Goal: Navigation & Orientation: Find specific page/section

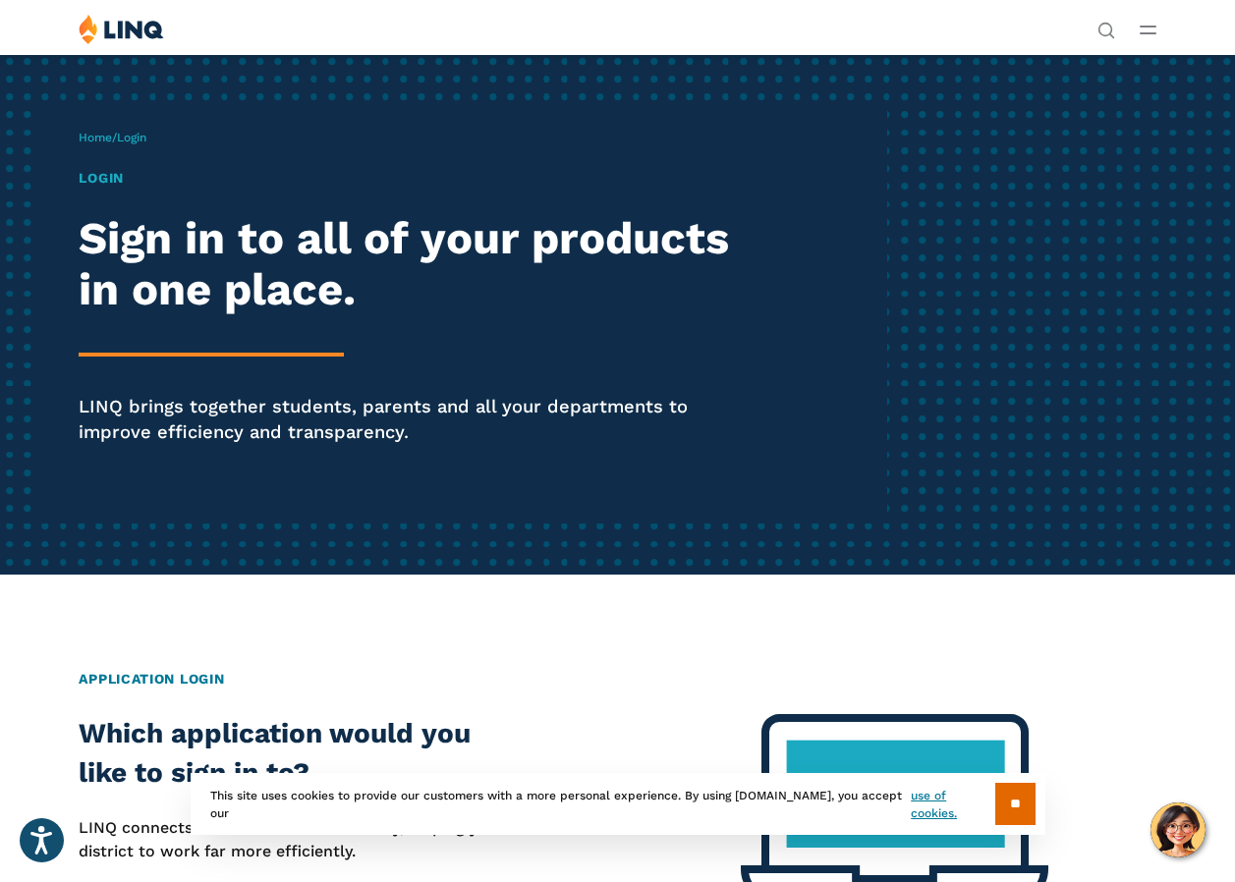
click at [123, 291] on div "Home / Login Login Sign in to all of your products in one place. LINQ brings to…" at bounding box center [482, 314] width 807 height 418
click at [102, 308] on div "Home / Login Login Sign in to all of your products in one place. LINQ brings to…" at bounding box center [482, 314] width 807 height 418
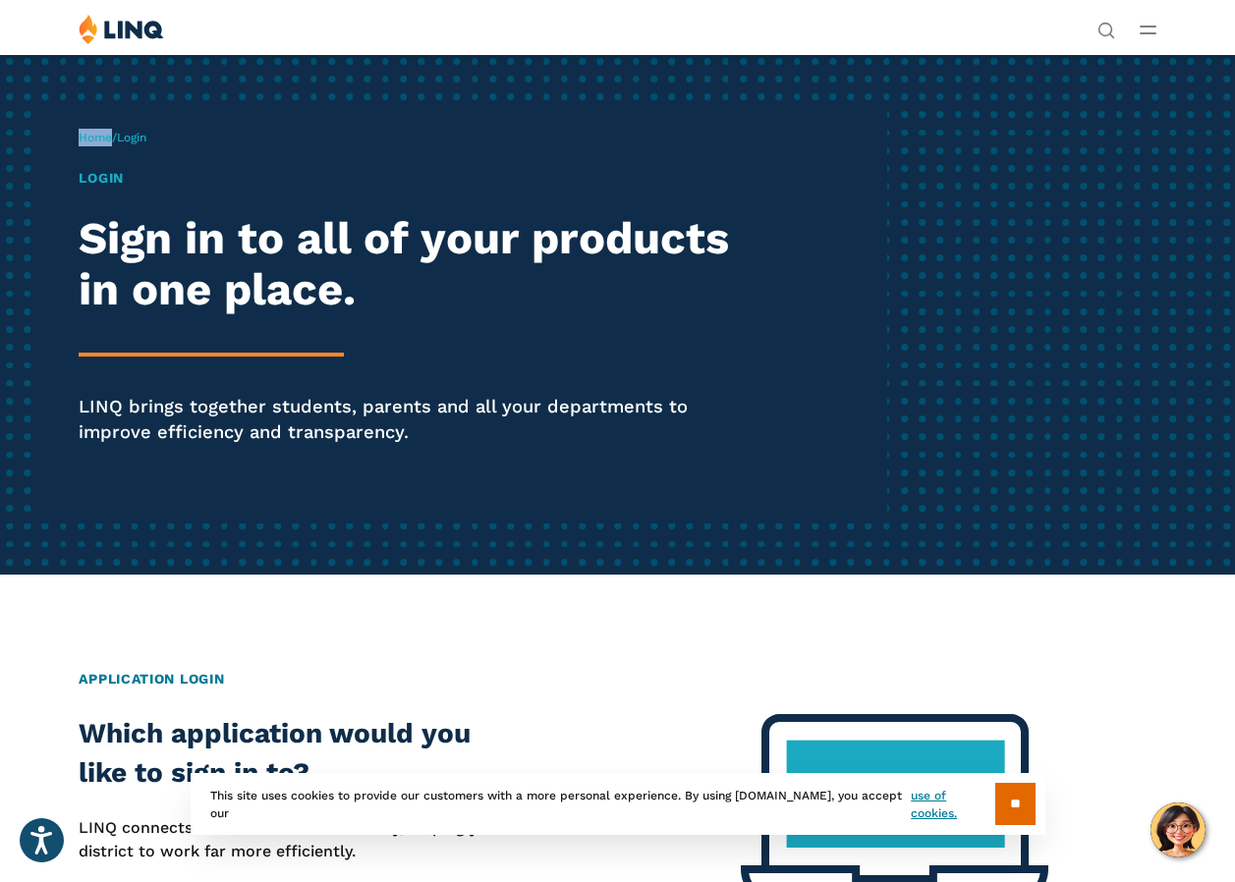
click at [102, 308] on div "Home / Login Login Sign in to all of your products in one place. LINQ brings to…" at bounding box center [482, 314] width 807 height 418
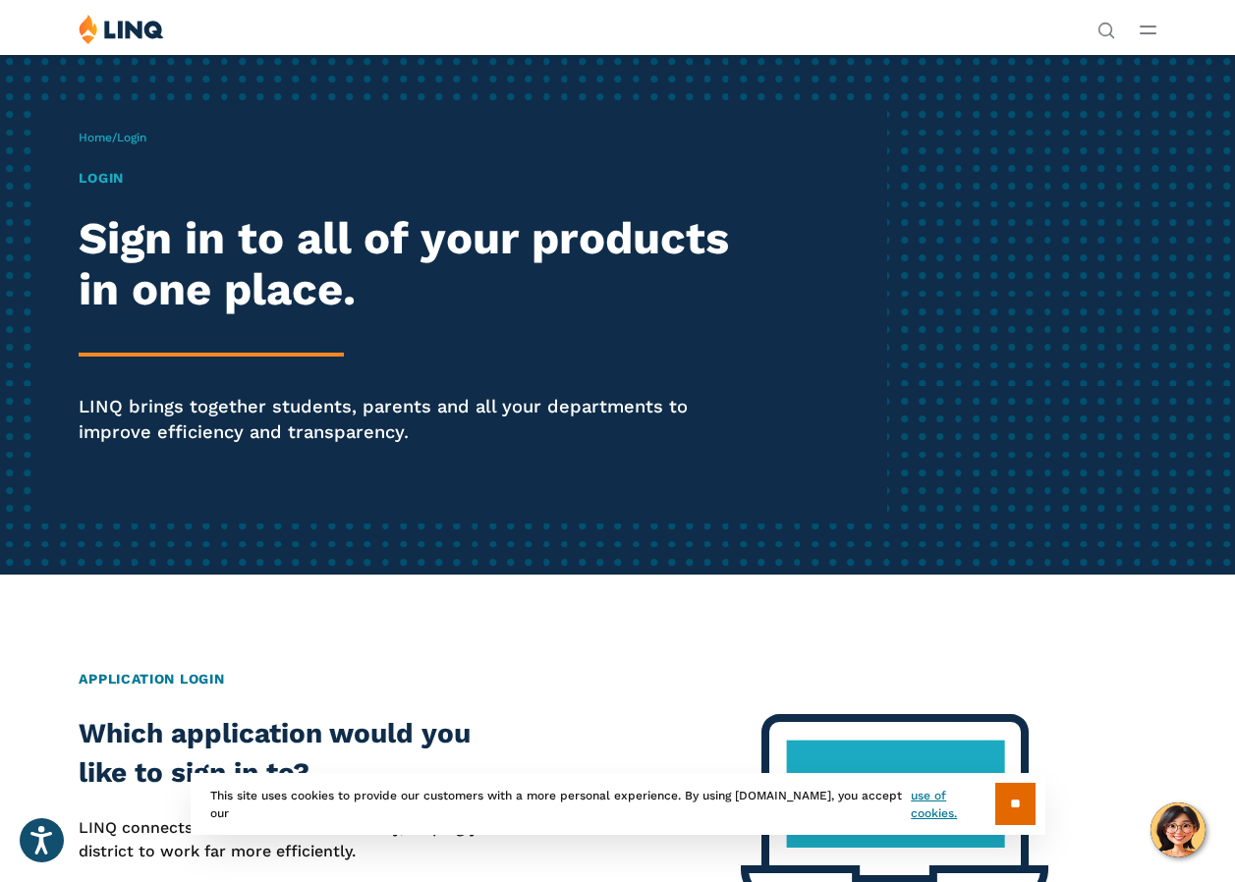
drag, startPoint x: 102, startPoint y: 308, endPoint x: 64, endPoint y: 206, distance: 109.1
click at [79, 206] on div "Home / Login Login Sign in to all of your products in one place. LINQ brings to…" at bounding box center [482, 314] width 807 height 418
drag, startPoint x: 64, startPoint y: 206, endPoint x: 151, endPoint y: 203, distance: 87.5
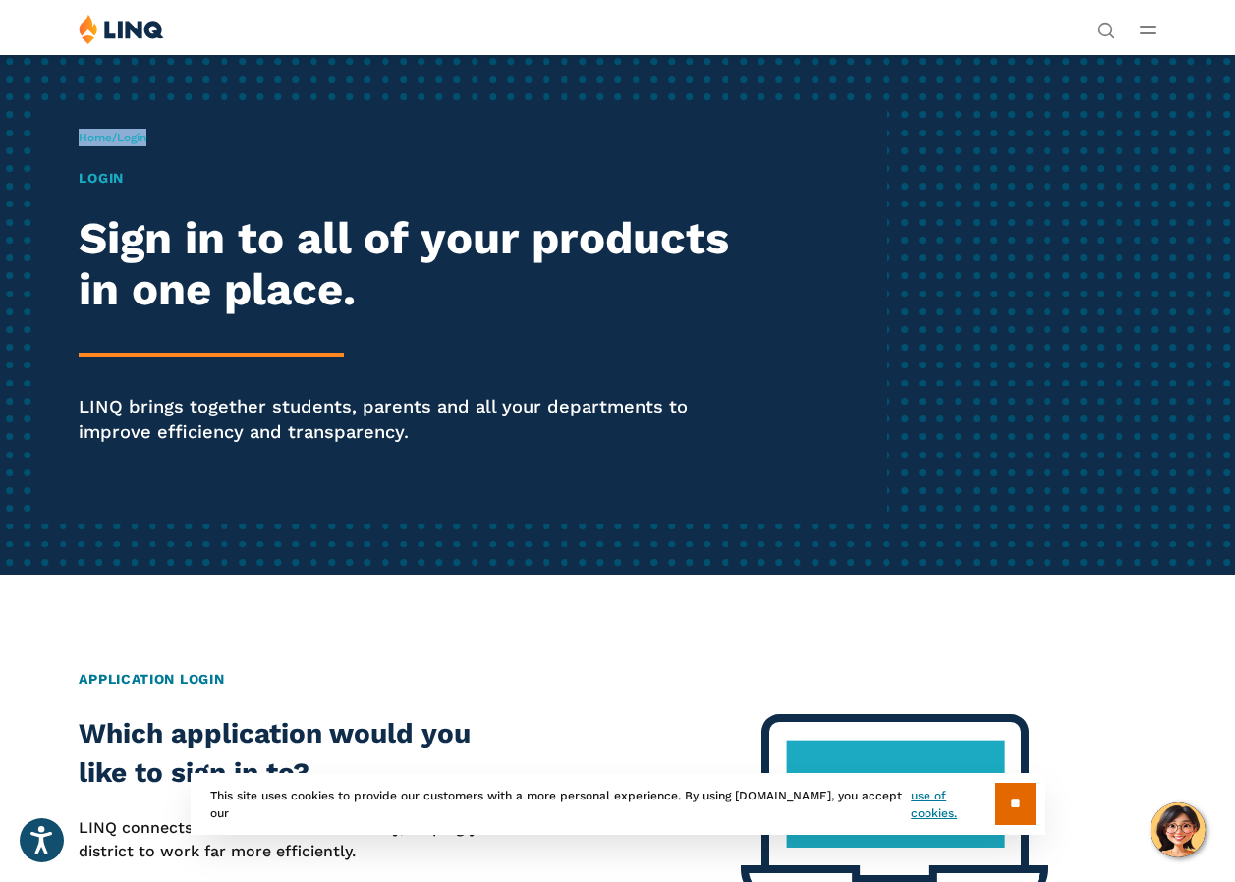
click at [146, 144] on span "Login" at bounding box center [131, 138] width 29 height 14
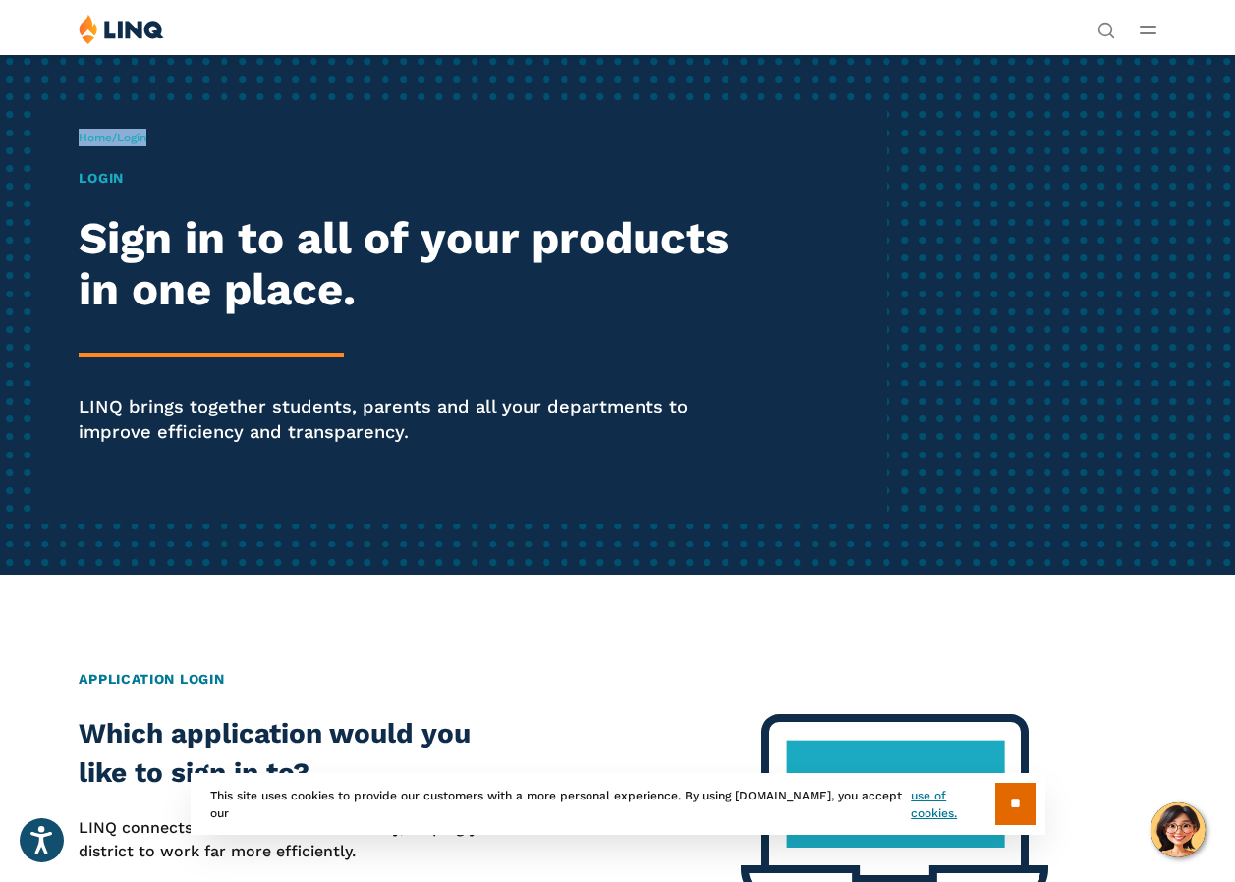
drag, startPoint x: 151, startPoint y: 203, endPoint x: 163, endPoint y: 207, distance: 12.4
click at [146, 144] on span "Login" at bounding box center [131, 138] width 29 height 14
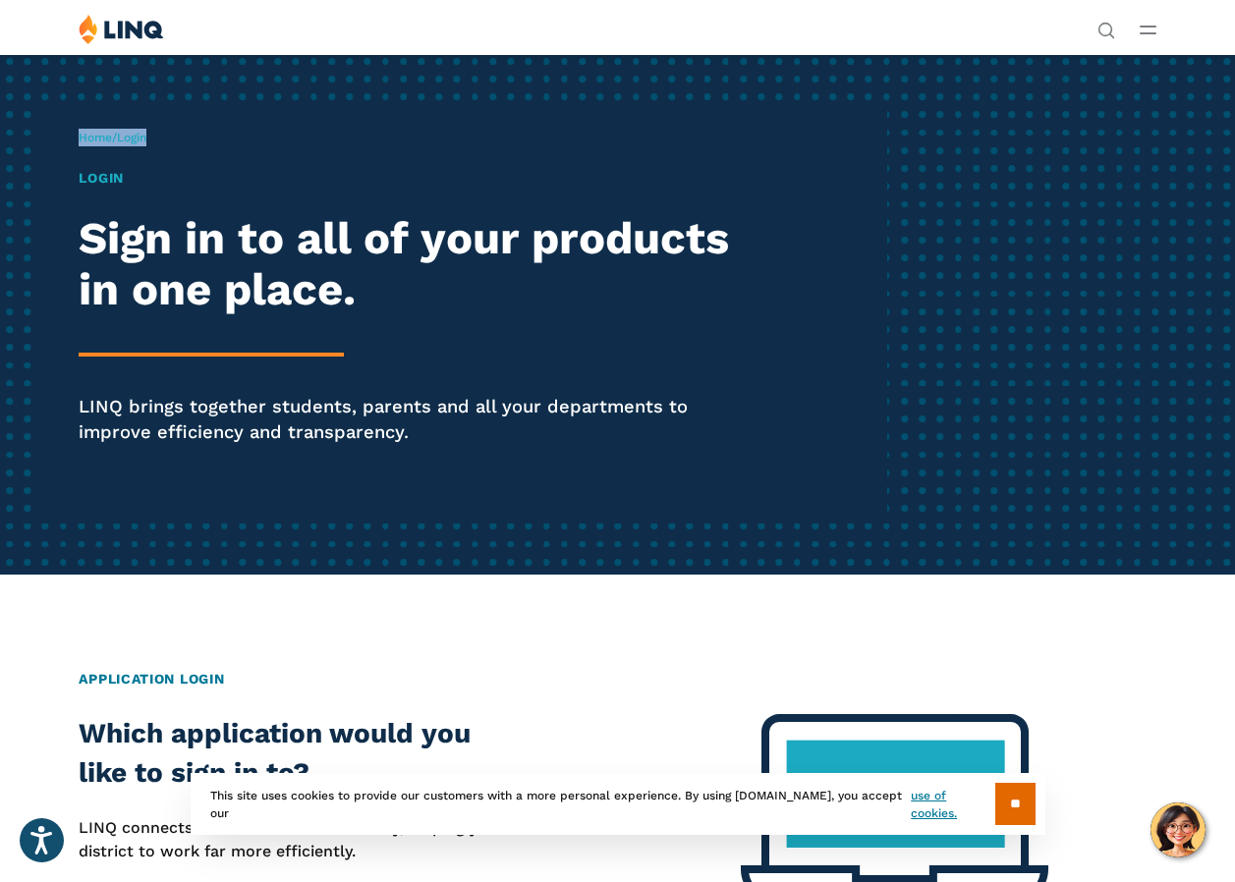
click at [135, 189] on h1 "Login" at bounding box center [418, 178] width 679 height 21
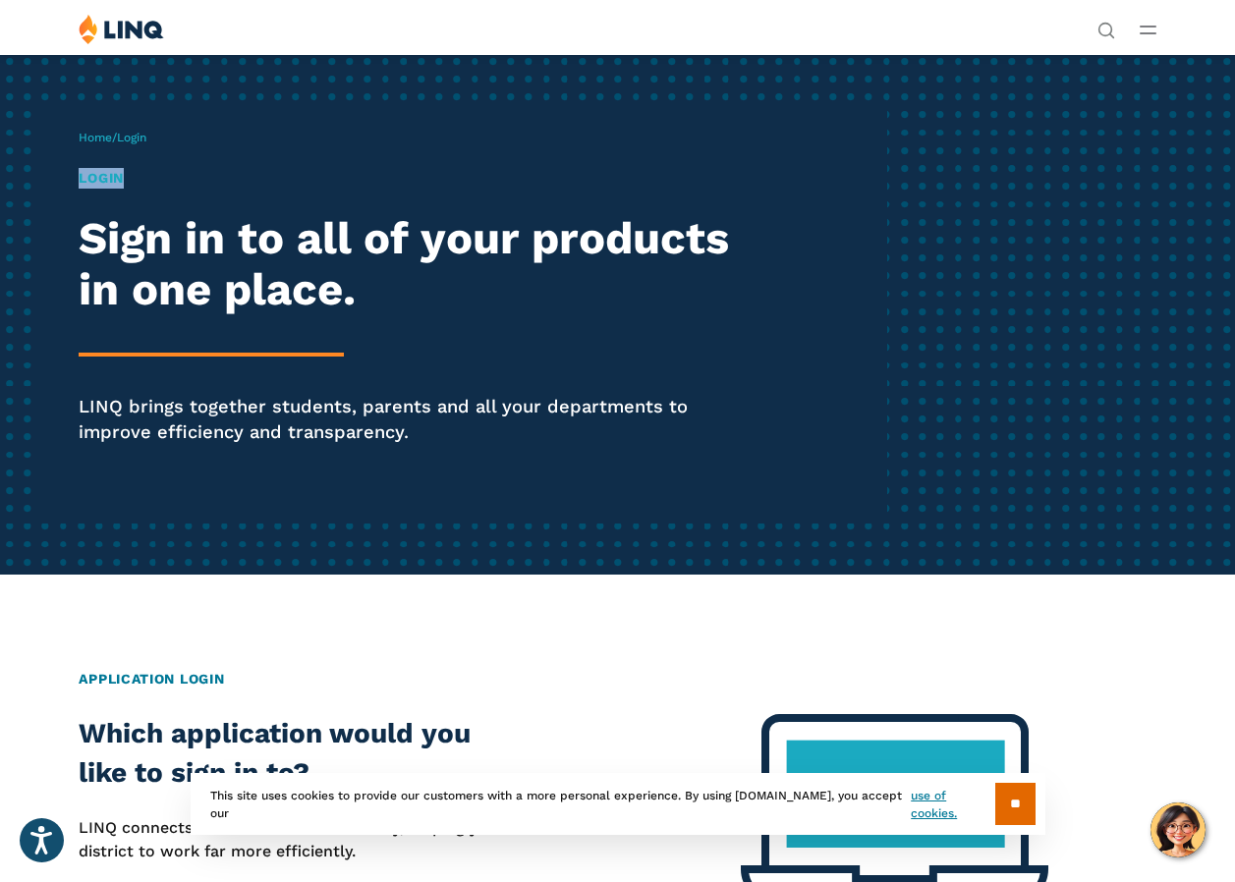
click at [134, 189] on h1 "Login" at bounding box center [418, 178] width 679 height 21
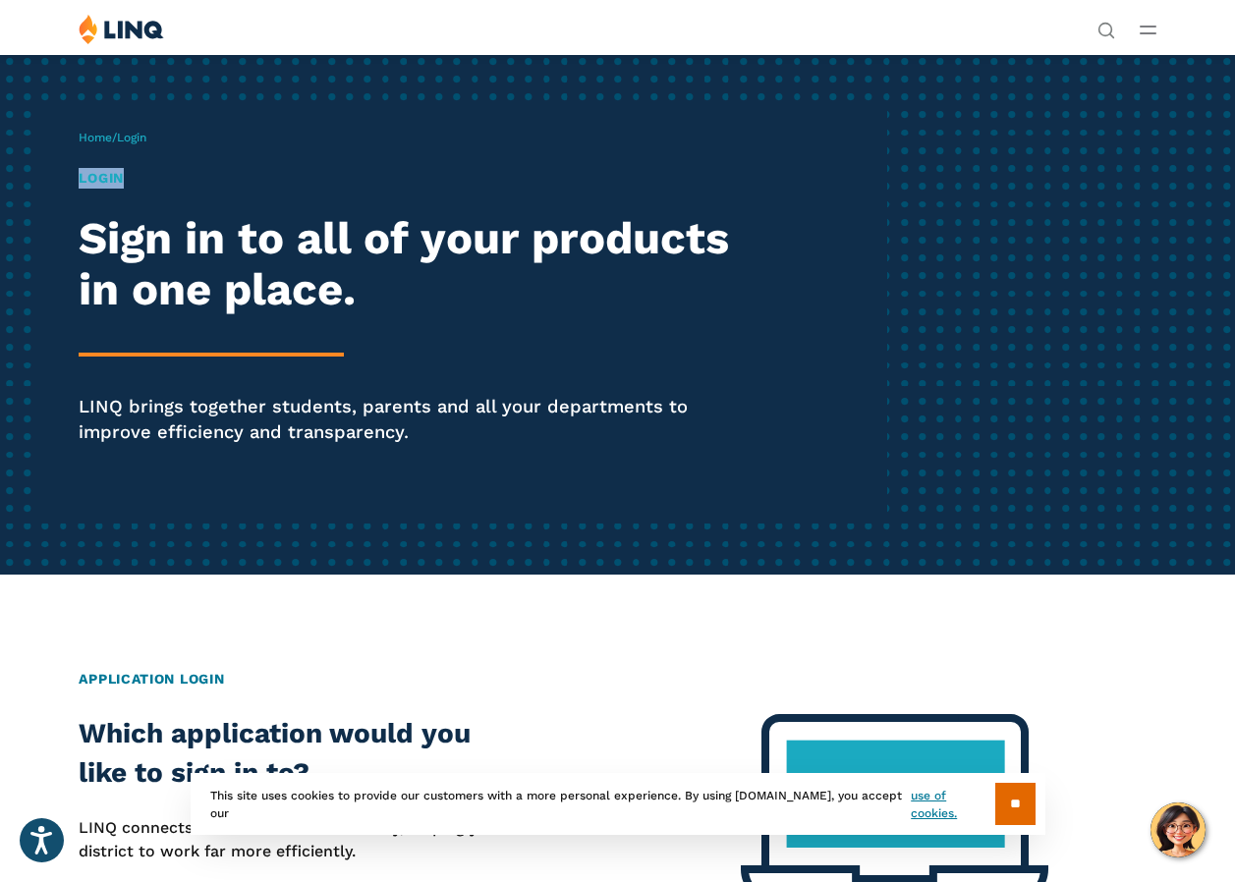
click at [134, 189] on h1 "Login" at bounding box center [418, 178] width 679 height 21
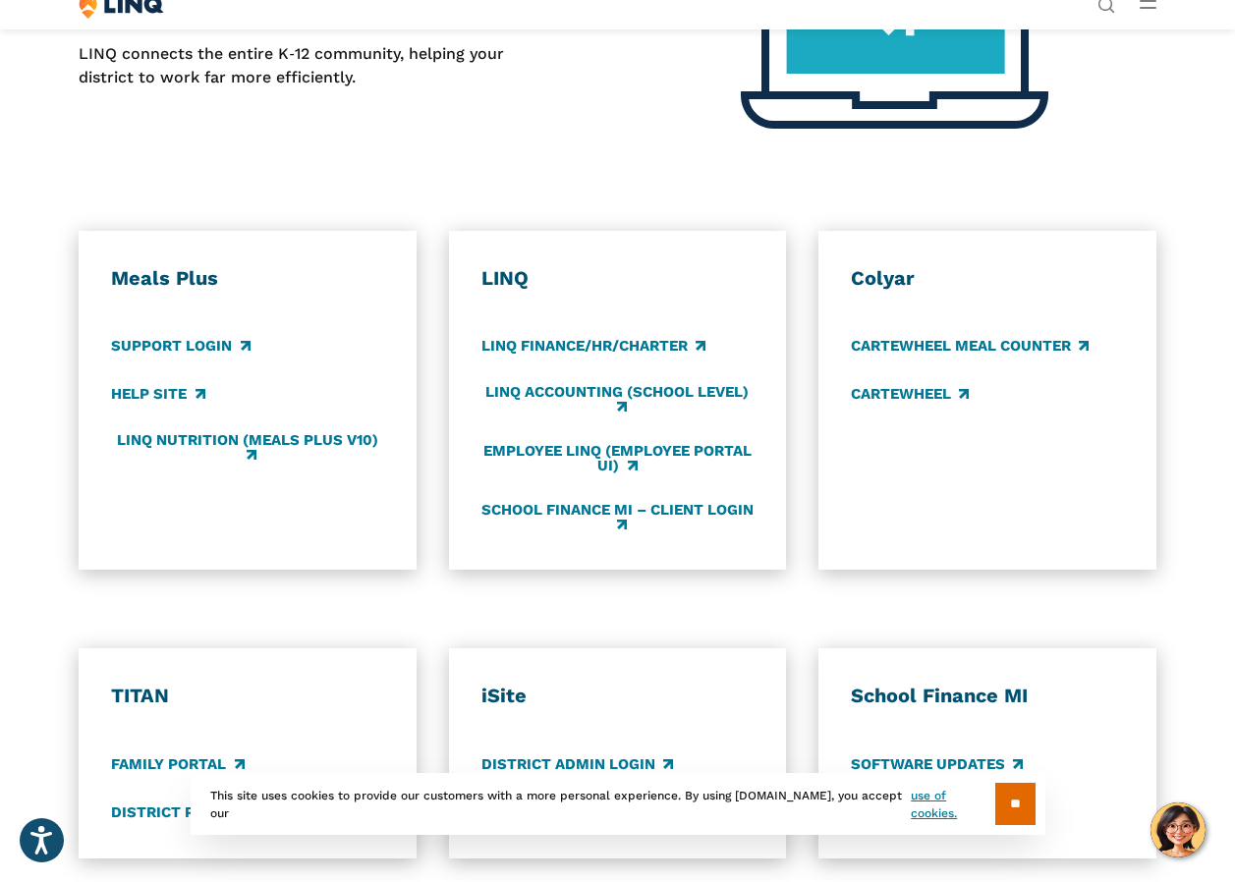
scroll to position [982, 0]
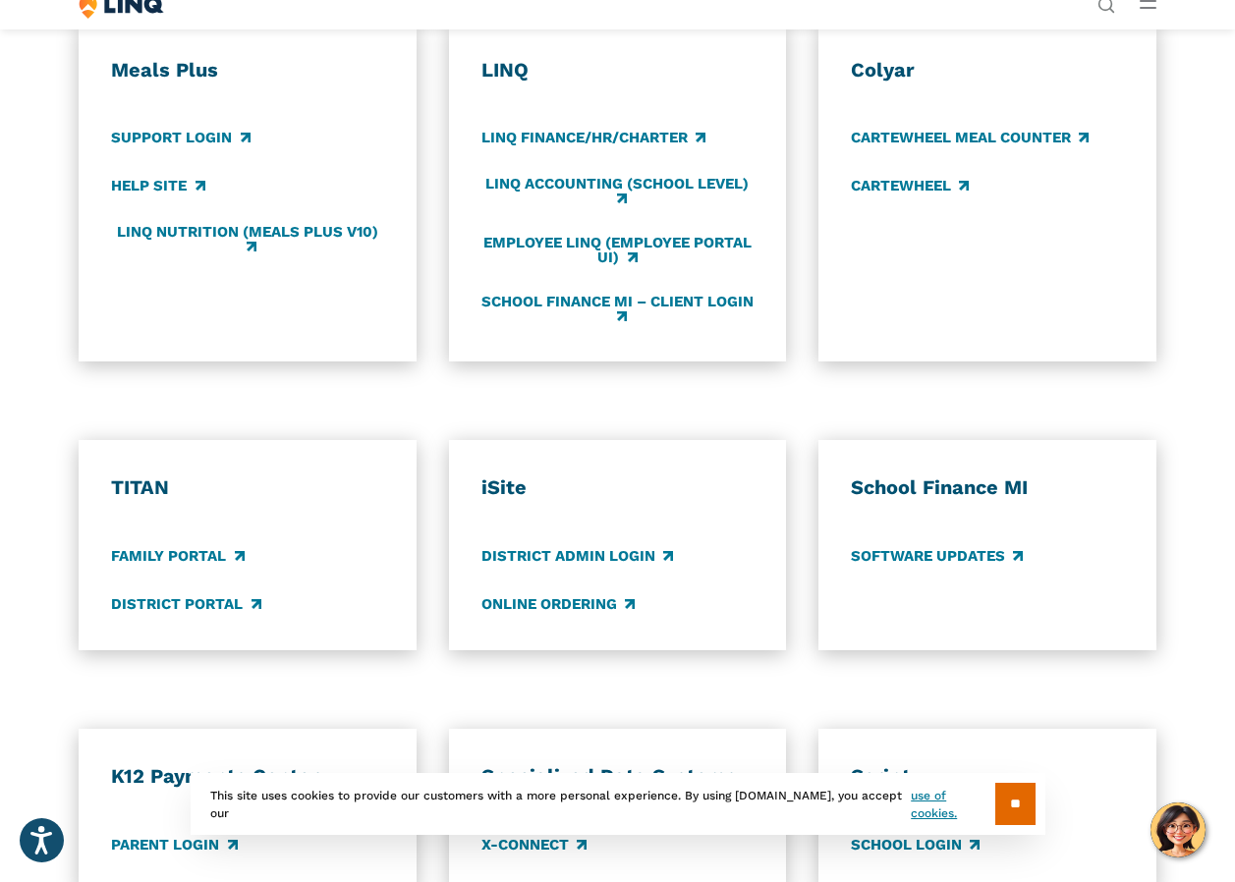
click at [1014, 798] on input "**" at bounding box center [1015, 804] width 40 height 42
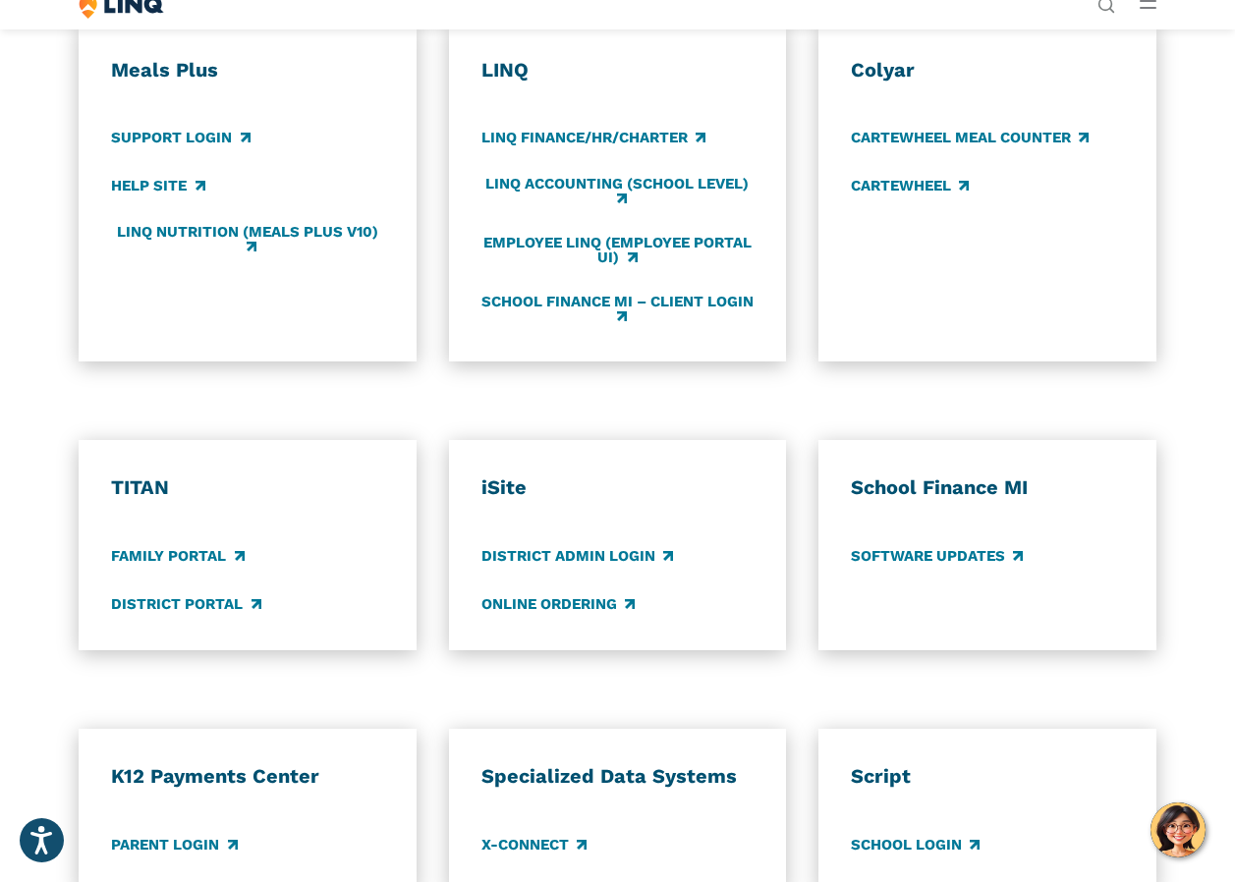
click at [167, 650] on div "TITAN Family Portal District Portal" at bounding box center [247, 545] width 337 height 210
drag, startPoint x: 167, startPoint y: 656, endPoint x: 315, endPoint y: 702, distance: 155.3
click at [315, 615] on div "TITAN Family Portal District Portal" at bounding box center [247, 544] width 273 height 139
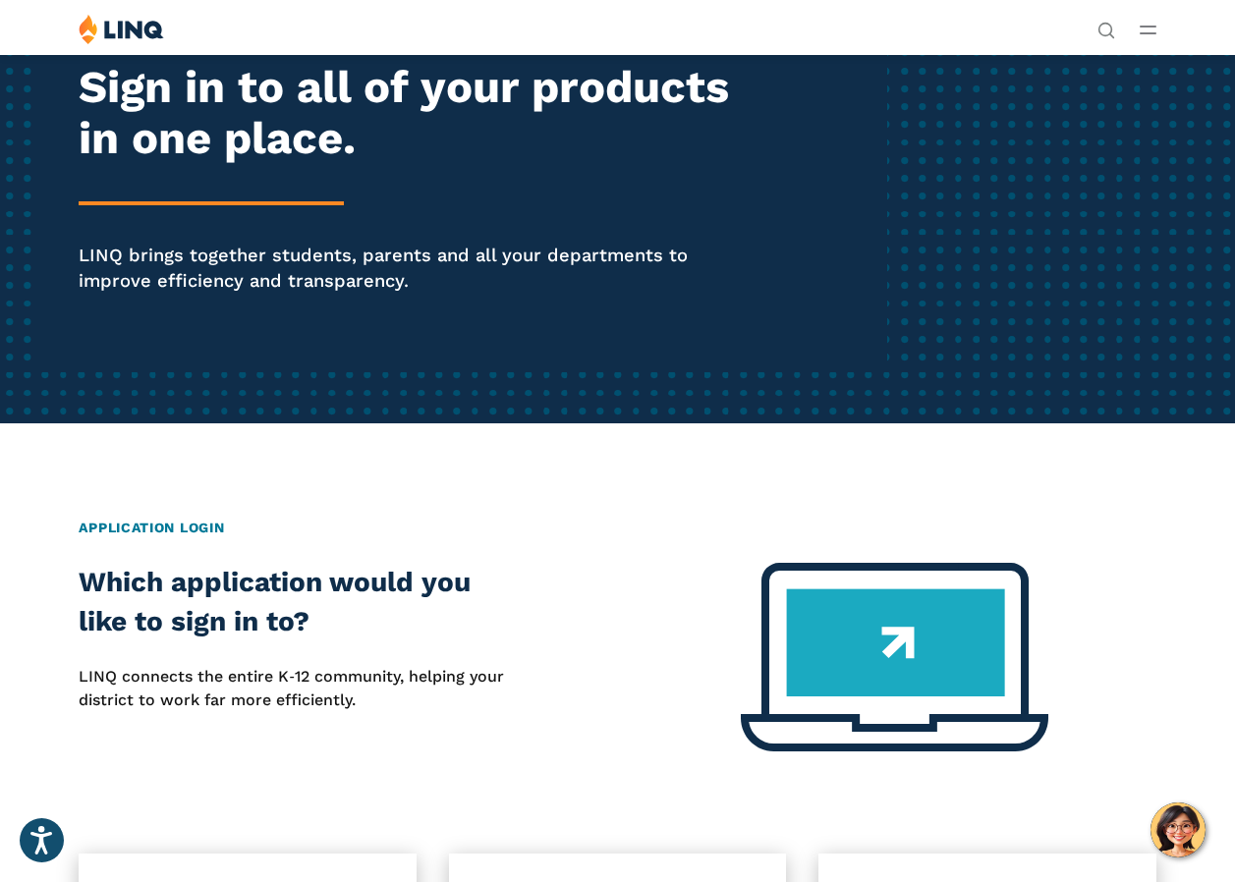
scroll to position [0, 0]
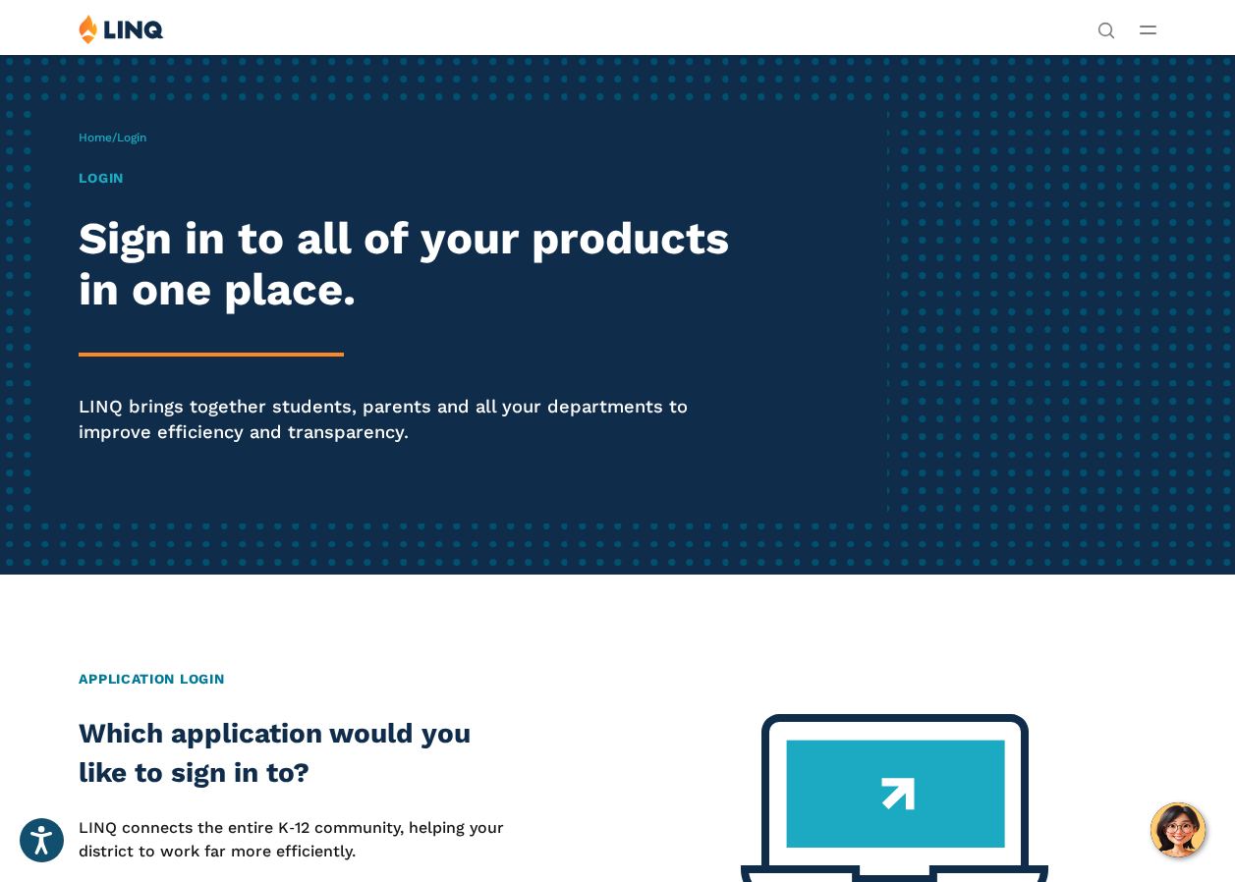
click at [924, 354] on link "Login" at bounding box center [958, 363] width 68 height 18
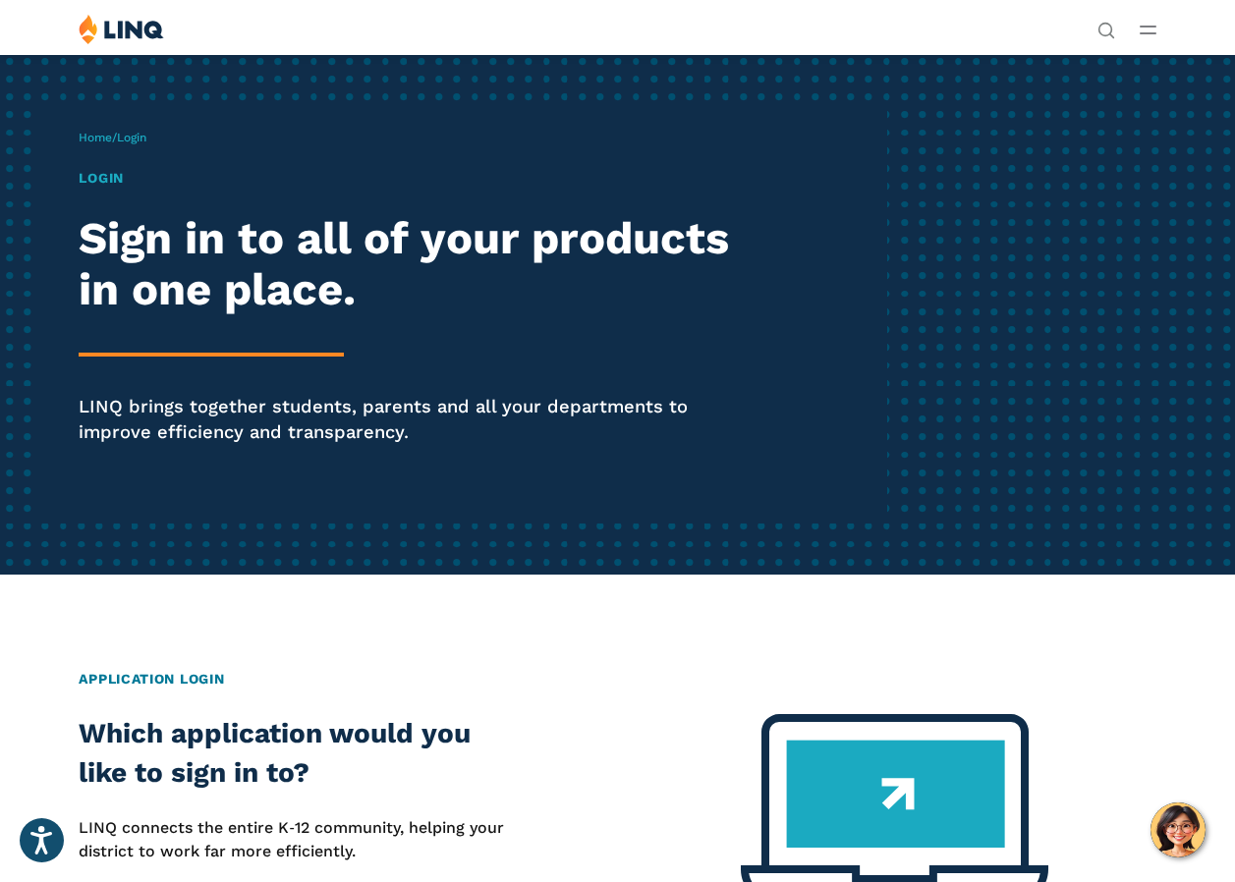
click at [924, 354] on link "Login" at bounding box center [958, 363] width 68 height 18
drag, startPoint x: 0, startPoint y: 0, endPoint x: 343, endPoint y: 156, distance: 376.7
click at [924, 354] on link "Login" at bounding box center [958, 363] width 68 height 18
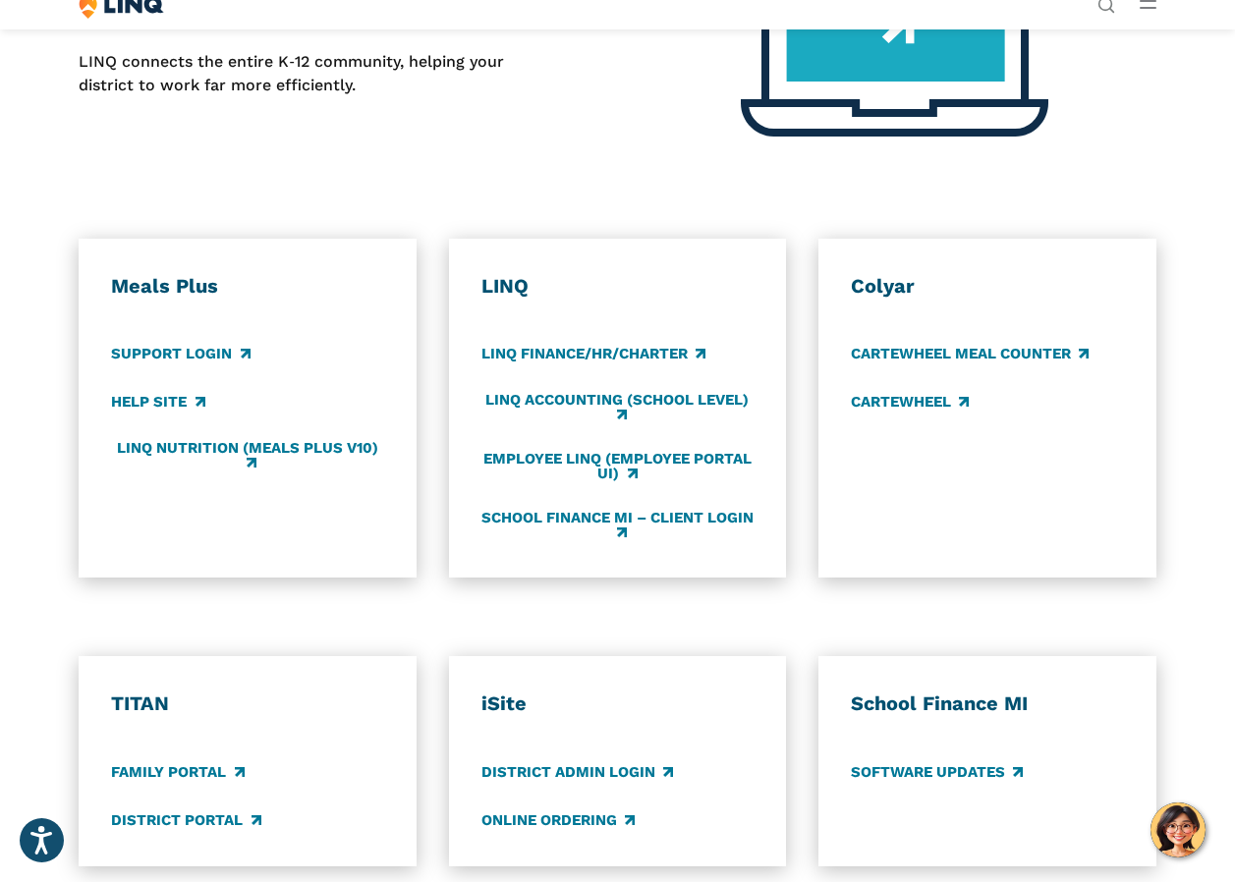
scroll to position [786, 0]
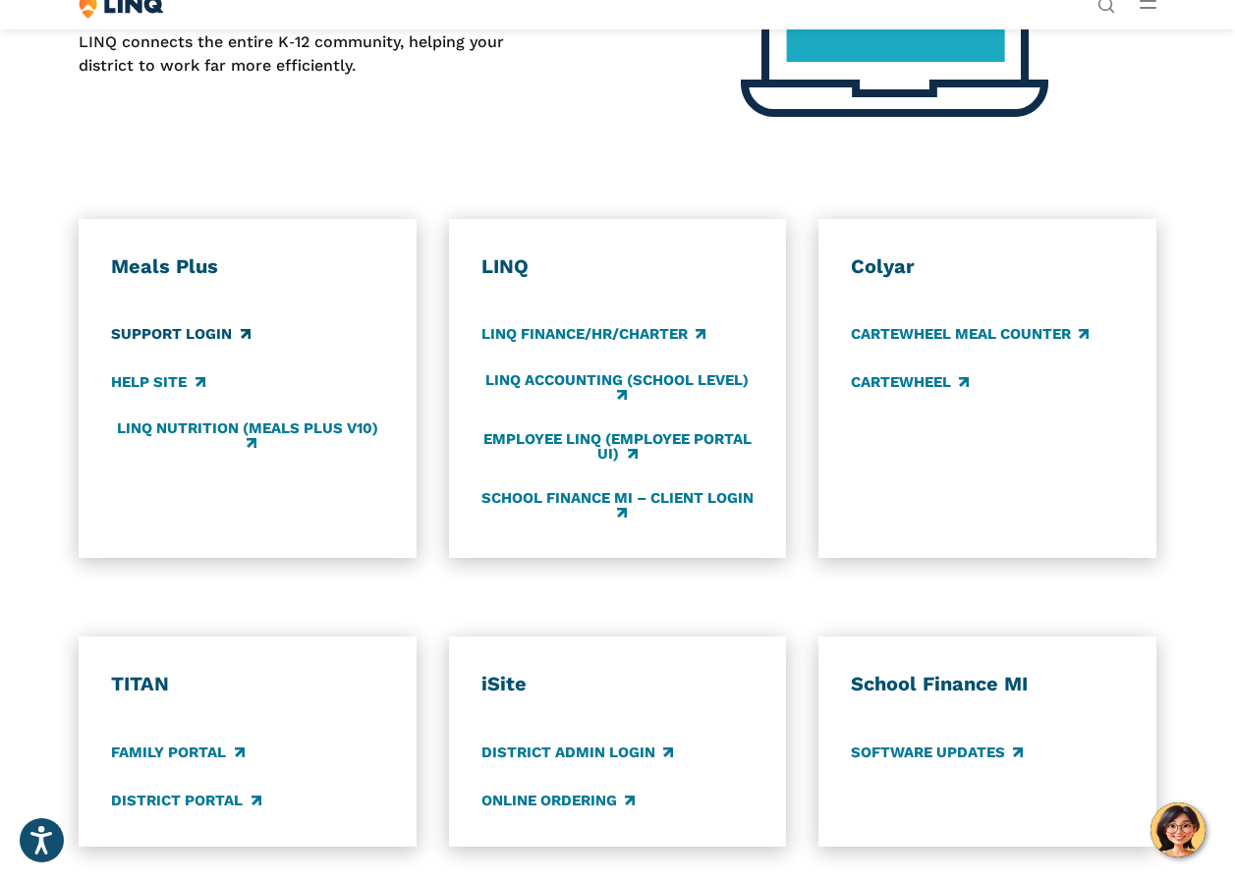
click at [237, 346] on link "Support Login" at bounding box center [180, 335] width 139 height 22
